Goal: Use online tool/utility: Use online tool/utility

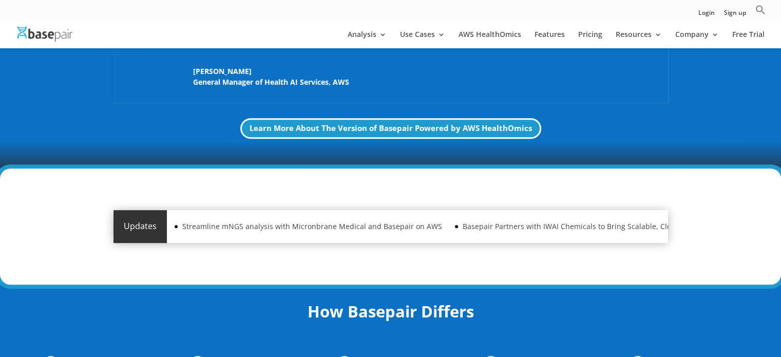
scroll to position [513, 0]
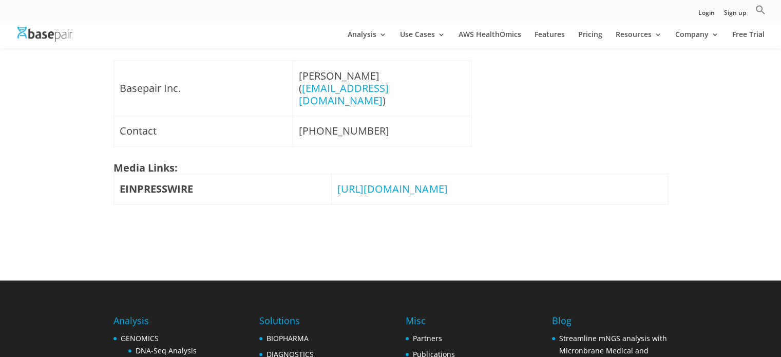
scroll to position [770, 0]
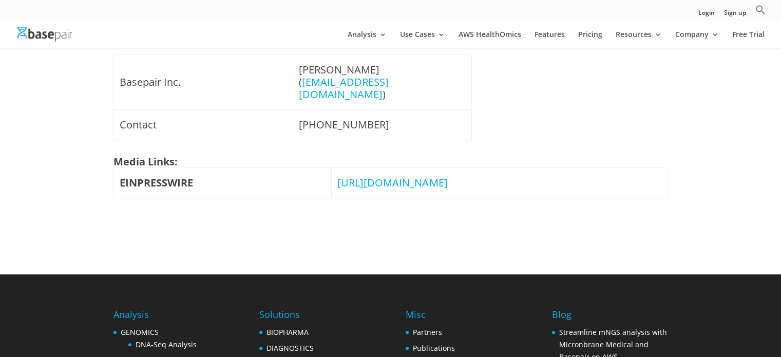
click at [394, 176] on link "[URL][DOMAIN_NAME]" at bounding box center [392, 183] width 110 height 14
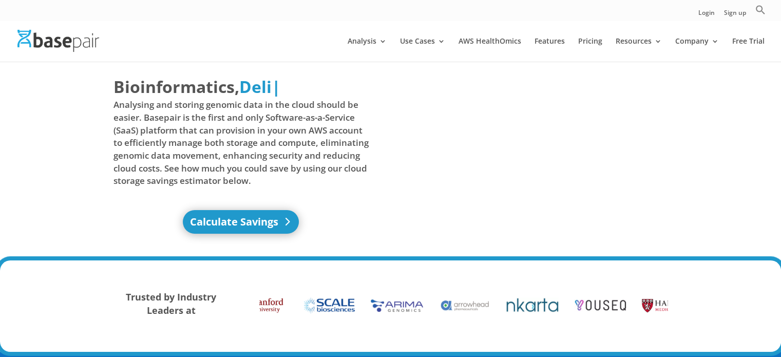
click at [236, 223] on link "Calculate Savings" at bounding box center [241, 222] width 116 height 24
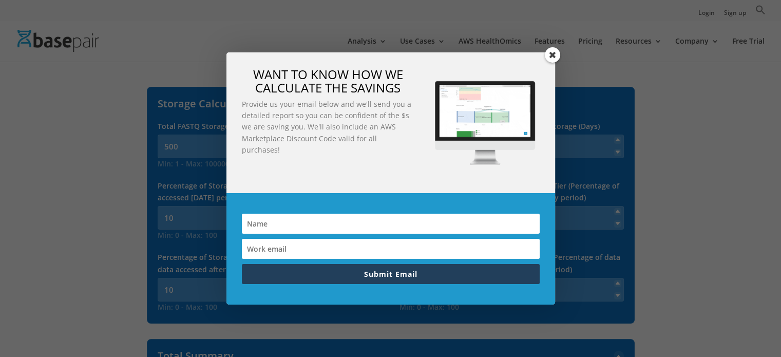
click at [550, 52] on span at bounding box center [552, 54] width 15 height 15
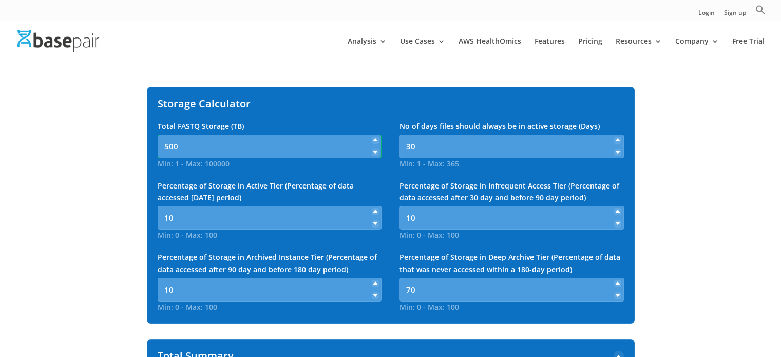
click at [211, 145] on input "500" at bounding box center [270, 146] width 224 height 24
click at [218, 89] on div "Storage Calculator Total FASTQ Storage (TB) Min: 1 - Max: 100000 500 Min: 1 - M…" at bounding box center [391, 205] width 488 height 237
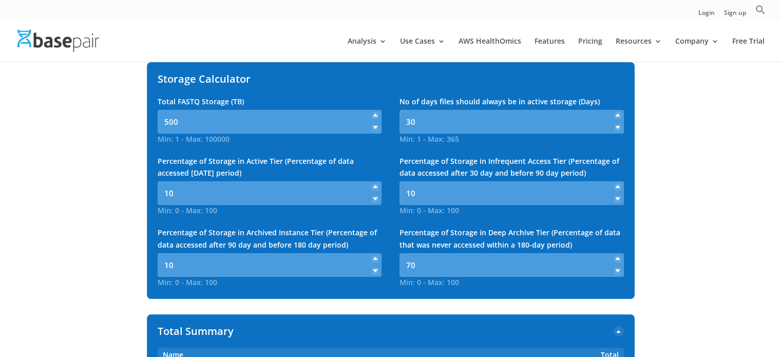
scroll to position [205, 0]
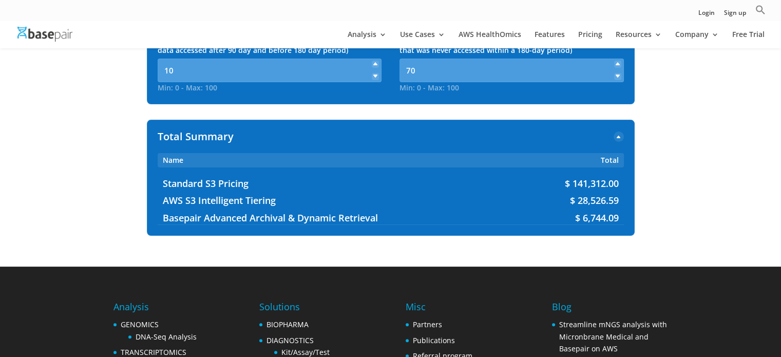
click at [281, 222] on span "Basepair Advanced Archival & Dynamic Retrieval" at bounding box center [334, 218] width 342 height 12
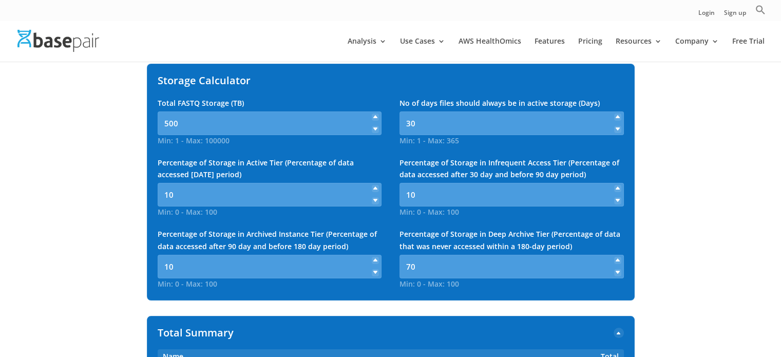
scroll to position [0, 0]
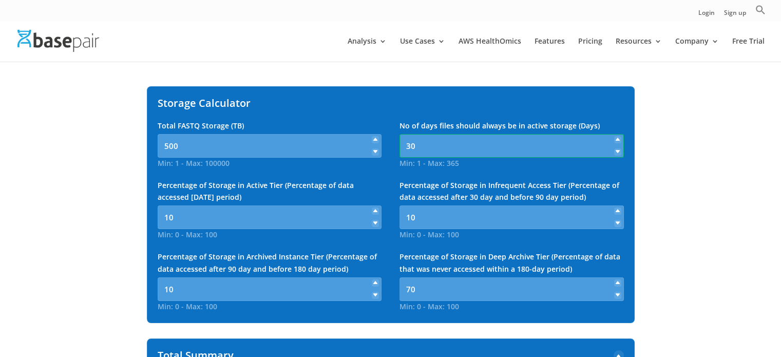
click at [445, 149] on input "30" at bounding box center [511, 146] width 224 height 24
click at [177, 148] on input "500" at bounding box center [270, 146] width 224 height 24
type input "6"
type input "5"
click at [190, 216] on input "10" at bounding box center [270, 217] width 224 height 24
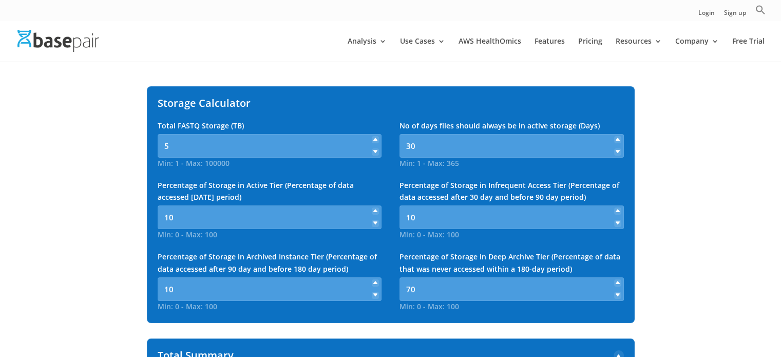
click at [375, 223] on icon at bounding box center [375, 223] width 4 height 4
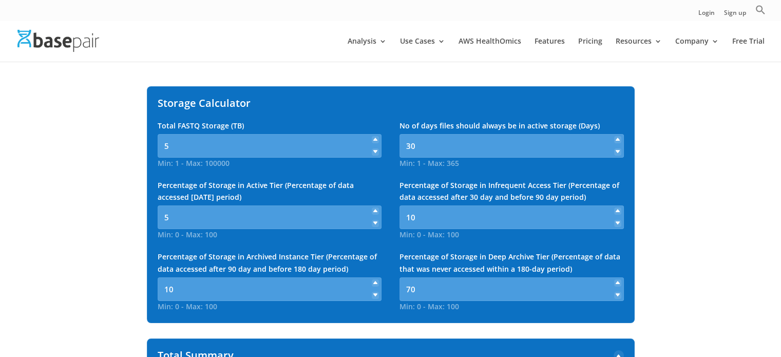
click at [375, 223] on icon at bounding box center [375, 223] width 4 height 4
type input "2"
click at [618, 224] on icon at bounding box center [617, 223] width 4 height 4
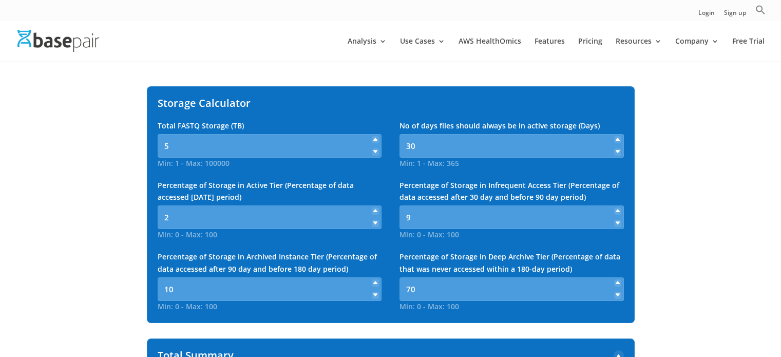
click at [617, 224] on icon at bounding box center [617, 223] width 4 height 4
click at [616, 224] on icon at bounding box center [617, 223] width 4 height 4
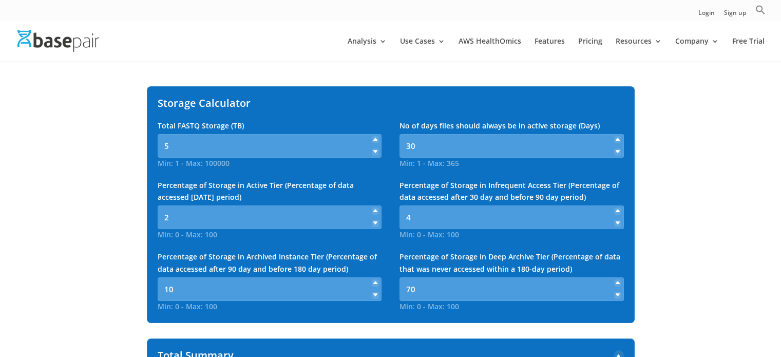
click at [615, 224] on icon at bounding box center [617, 223] width 4 height 4
type input "2"
click at [616, 150] on icon at bounding box center [617, 152] width 4 height 4
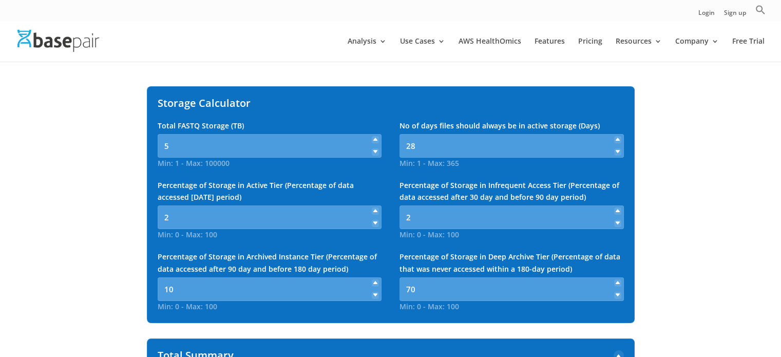
click at [616, 150] on icon at bounding box center [617, 152] width 4 height 4
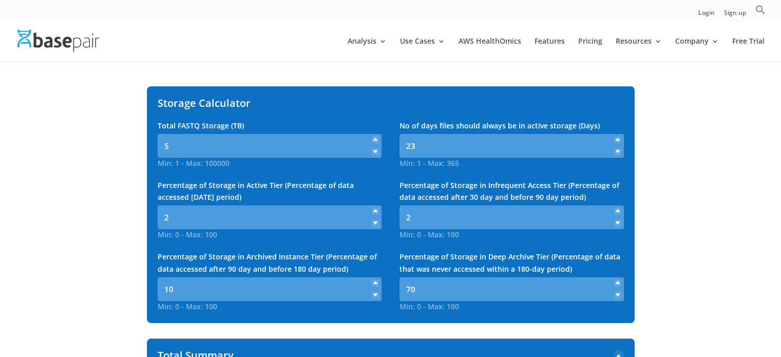
click at [615, 140] on icon at bounding box center [617, 140] width 4 height 4
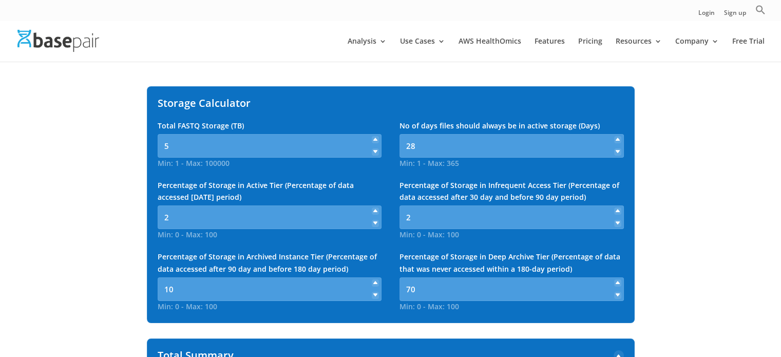
click at [615, 140] on icon at bounding box center [617, 140] width 4 height 4
click at [618, 150] on icon at bounding box center [617, 152] width 4 height 4
type input "30"
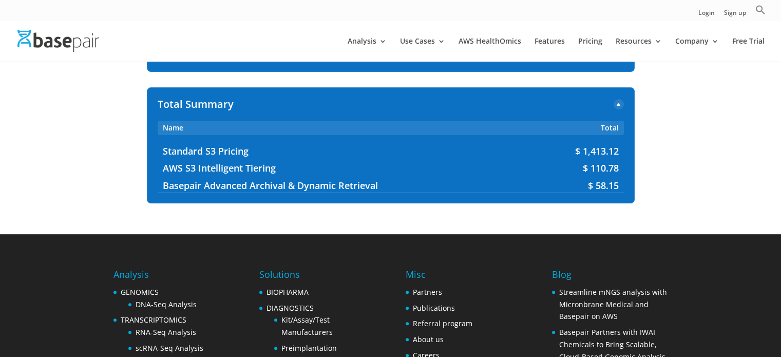
scroll to position [257, 0]
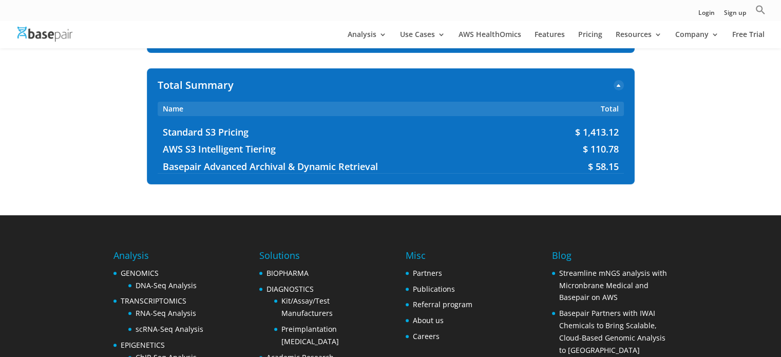
drag, startPoint x: 697, startPoint y: 172, endPoint x: 685, endPoint y: 168, distance: 13.0
click at [697, 172] on div "Two columns Vertical Horizontal Storage Calculator Total FASTQ Storage (TB) Min…" at bounding box center [390, 2] width 781 height 373
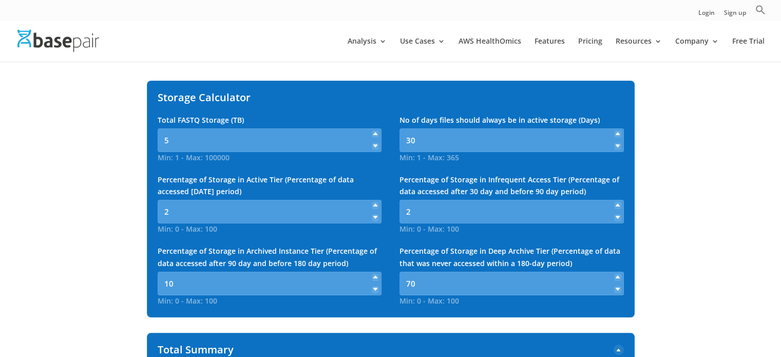
scroll to position [0, 0]
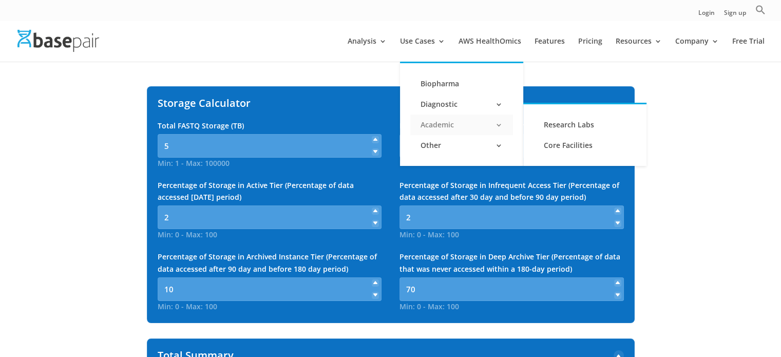
click at [498, 121] on link "Academic" at bounding box center [461, 124] width 103 height 21
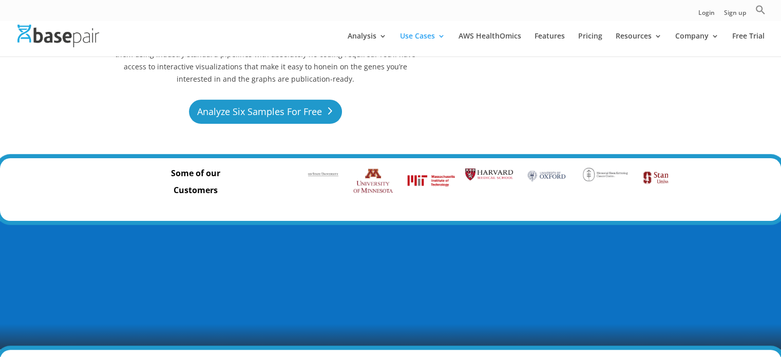
scroll to position [103, 0]
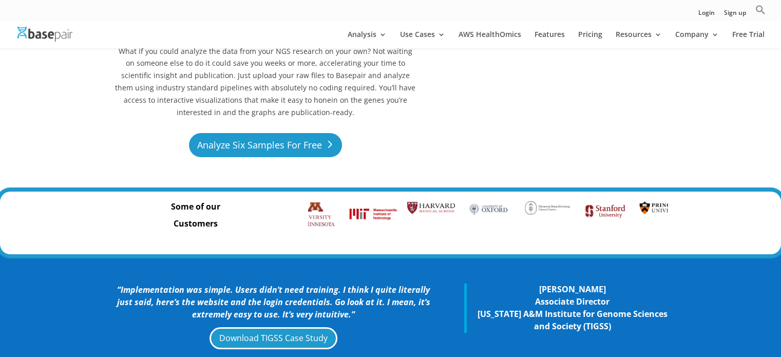
click at [282, 146] on link "Analyze Six Samples For Free" at bounding box center [265, 145] width 153 height 24
